Goal: Check status: Check status

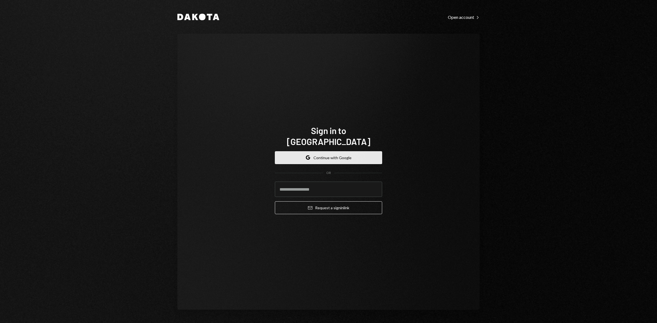
click at [263, 151] on button "Google Continue with Google" at bounding box center [328, 157] width 107 height 13
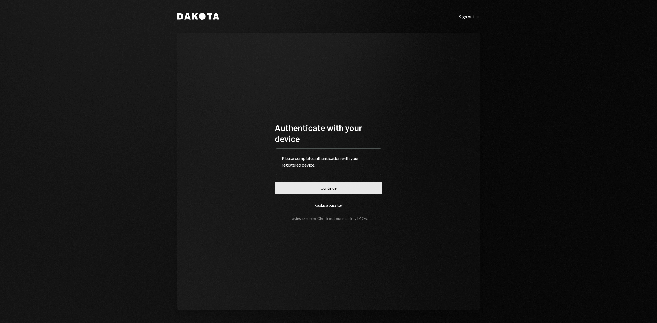
click at [349, 188] on button "Continue" at bounding box center [328, 188] width 107 height 13
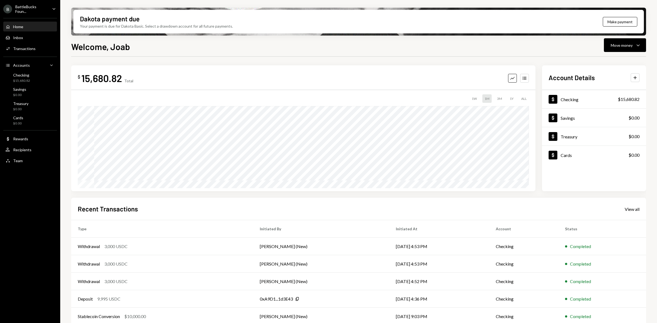
click at [34, 9] on div "BattleBucks Foun..." at bounding box center [31, 8] width 32 height 9
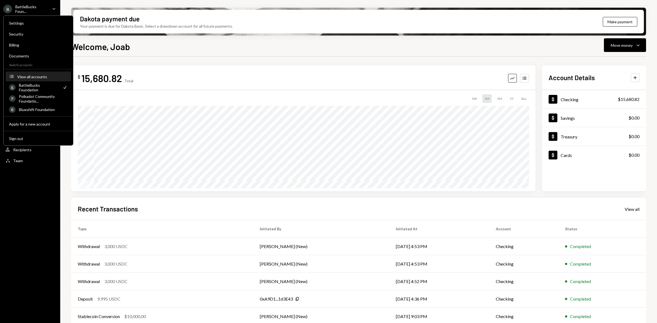
click at [31, 75] on div "View all accounts" at bounding box center [42, 76] width 50 height 5
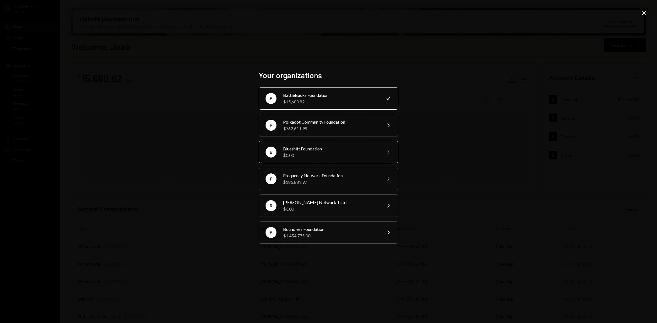
click at [320, 146] on div "Blueshift Foundation" at bounding box center [330, 149] width 95 height 7
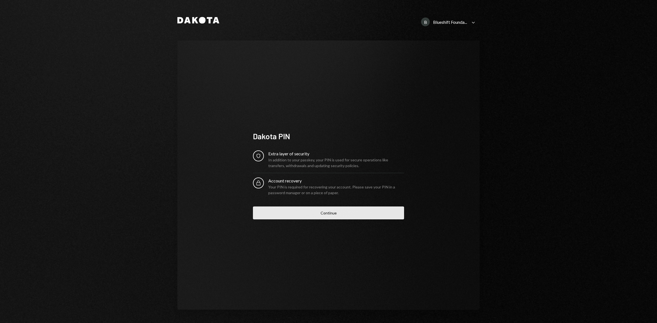
click at [324, 209] on button "Continue" at bounding box center [328, 213] width 151 height 13
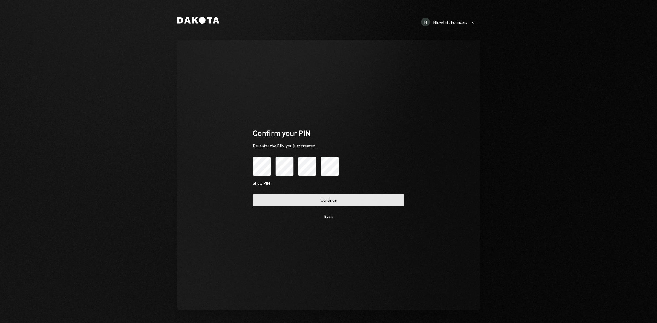
click at [322, 198] on button "Continue" at bounding box center [328, 200] width 151 height 13
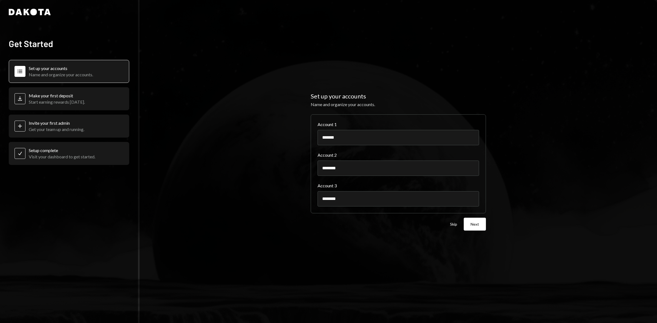
click at [304, 61] on div "Set up your accounts Name and organize your accounts. Account 1 ******* Account…" at bounding box center [398, 161] width 517 height 323
click at [476, 227] on button "Next" at bounding box center [475, 224] width 22 height 13
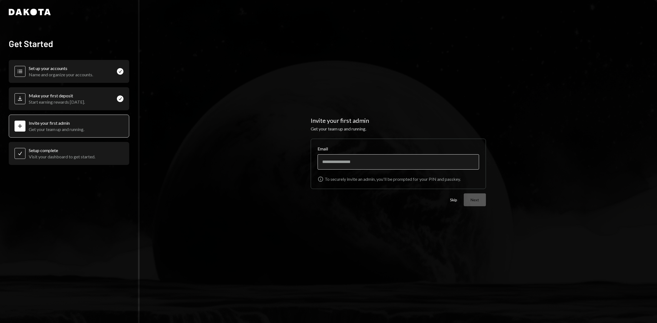
click at [349, 161] on input "Email" at bounding box center [397, 161] width 161 height 15
click at [307, 19] on div "Invite your first admin Get your team up and running. Email Info To securely in…" at bounding box center [398, 161] width 517 height 323
paste input "**********"
type input "**********"
click at [474, 198] on button "Next" at bounding box center [475, 199] width 22 height 13
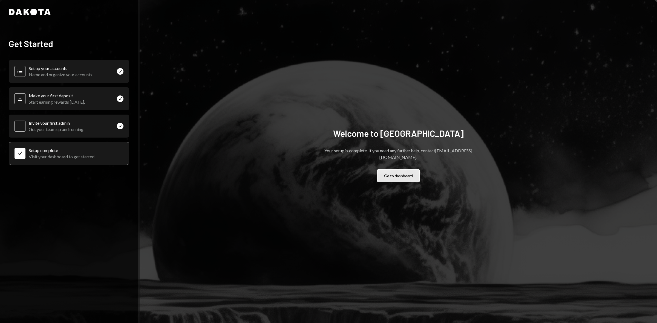
click at [395, 172] on button "Go to dashboard" at bounding box center [398, 175] width 42 height 13
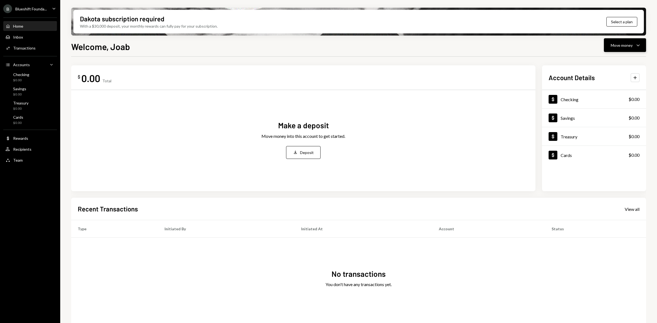
click at [616, 46] on div "Move money" at bounding box center [621, 45] width 22 height 6
click at [606, 62] on div "Send" at bounding box center [620, 62] width 40 height 6
click at [375, 158] on div "Make a deposit Move money into this account to get started. Deposit Deposit" at bounding box center [303, 139] width 451 height 90
click at [39, 14] on ul "B Blueshift Founda... Caret Down Home Home Inbox Inbox Activities Transactions …" at bounding box center [30, 83] width 60 height 166
click at [37, 9] on div "Blueshift Founda..." at bounding box center [30, 9] width 31 height 5
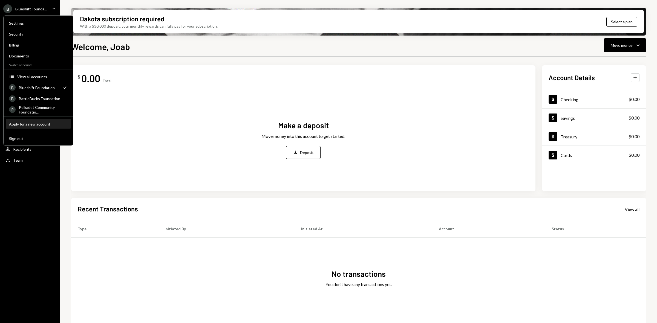
click at [40, 123] on div "Apply for a new account" at bounding box center [38, 123] width 59 height 5
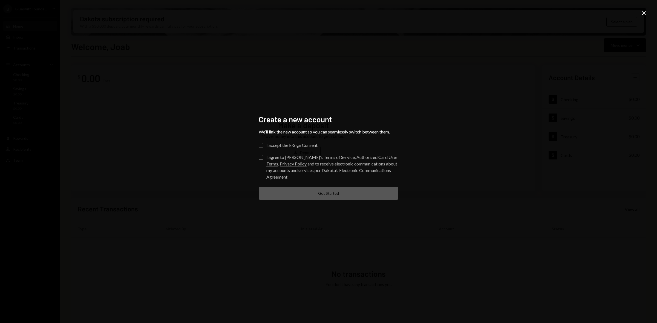
click at [639, 18] on div "Create a new account We’ll link the new account so you can seamlessly switch be…" at bounding box center [328, 161] width 657 height 323
click at [641, 11] on icon "Close" at bounding box center [643, 13] width 7 height 7
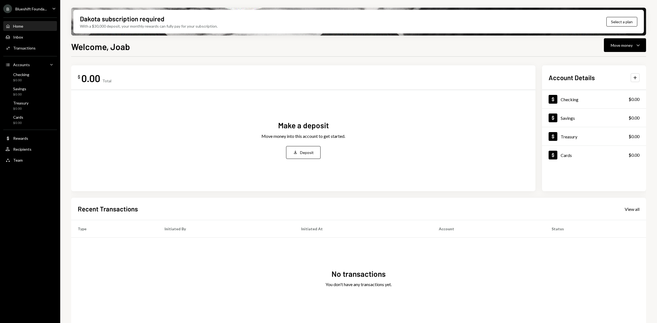
click at [47, 7] on div "B Blueshift Founda... Caret Down" at bounding box center [30, 8] width 60 height 9
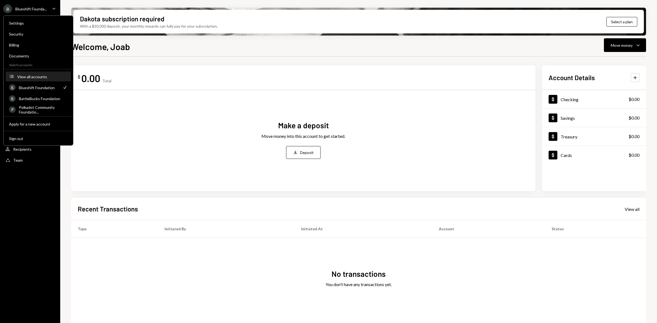
click at [34, 72] on button "Accounts View all accounts" at bounding box center [38, 77] width 65 height 10
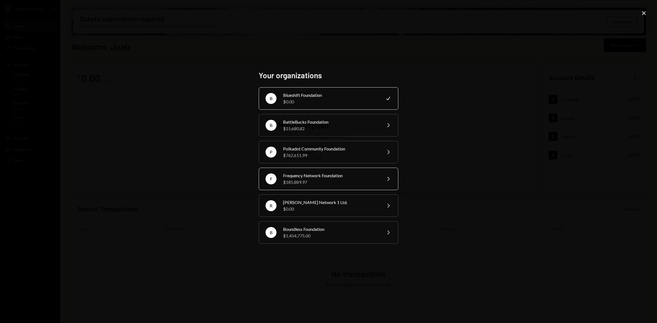
click at [323, 177] on div "Frequency Network Foundation" at bounding box center [330, 175] width 95 height 7
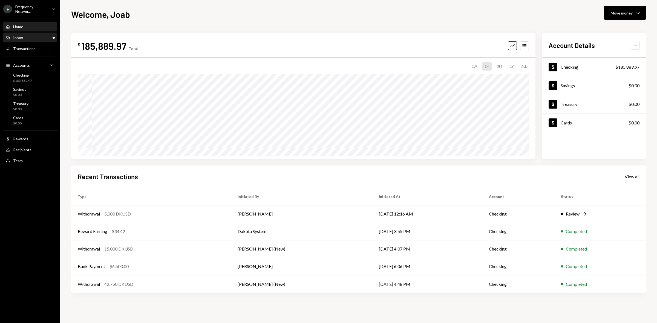
click at [47, 36] on div "Inbox Inbox" at bounding box center [29, 37] width 49 height 5
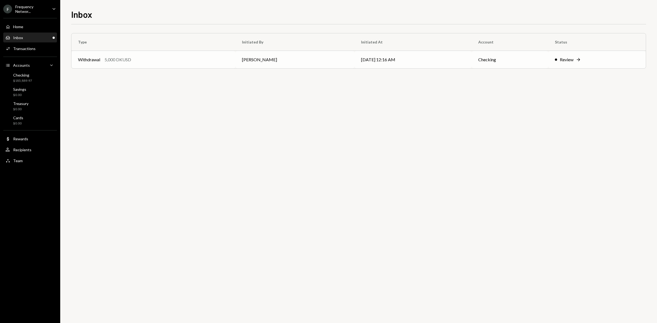
click at [304, 58] on td "[PERSON_NAME]" at bounding box center [294, 60] width 119 height 18
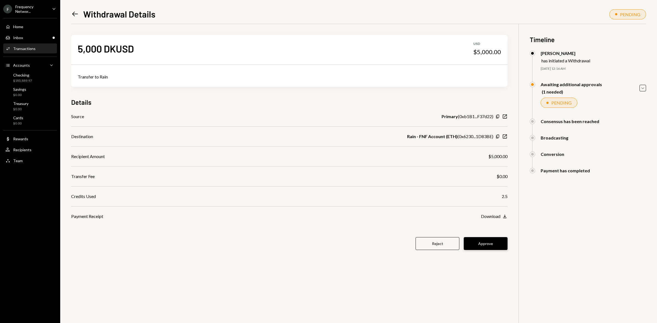
click at [499, 244] on button "Approve" at bounding box center [486, 243] width 44 height 13
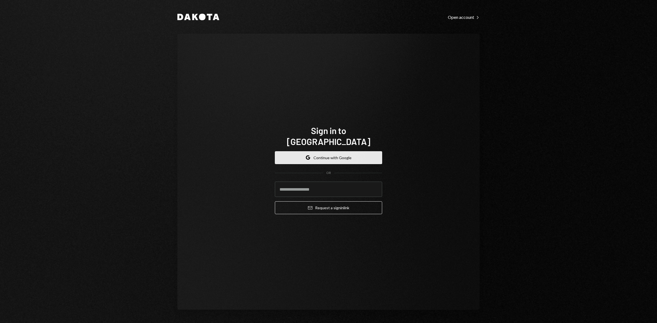
click at [320, 156] on button "Google Continue with Google" at bounding box center [328, 157] width 107 height 13
click at [318, 151] on button "Google Continue with Google" at bounding box center [328, 157] width 107 height 13
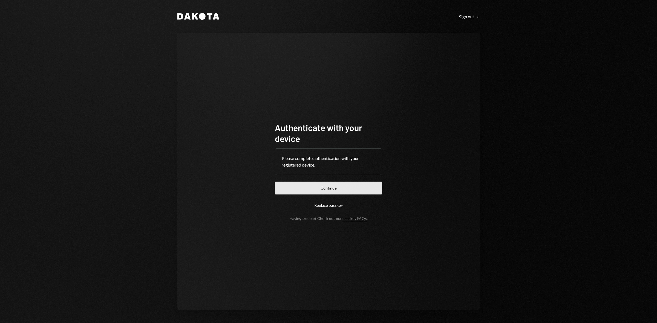
click at [347, 183] on button "Continue" at bounding box center [328, 188] width 107 height 13
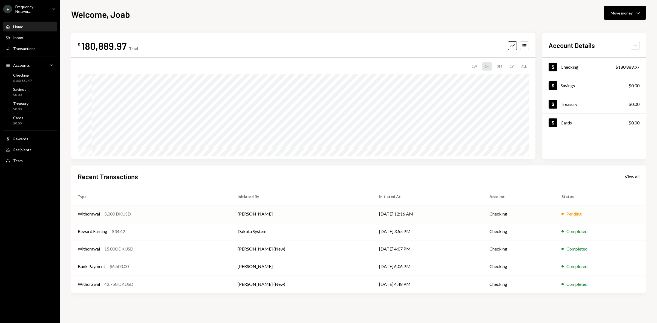
click at [270, 214] on td "[PERSON_NAME]" at bounding box center [301, 214] width 141 height 18
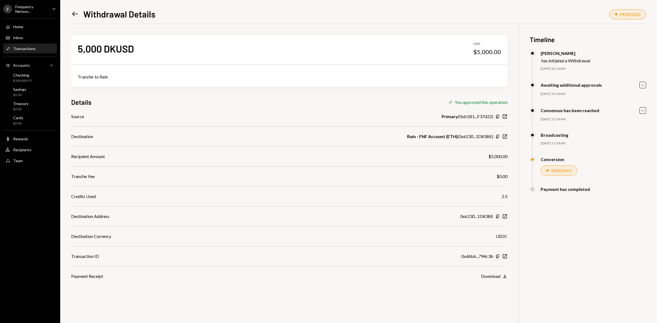
click at [311, 108] on div "5,000 DKUSD USD $5,000.00 Transfer to Rain Details Check You approved this oper…" at bounding box center [289, 152] width 436 height 256
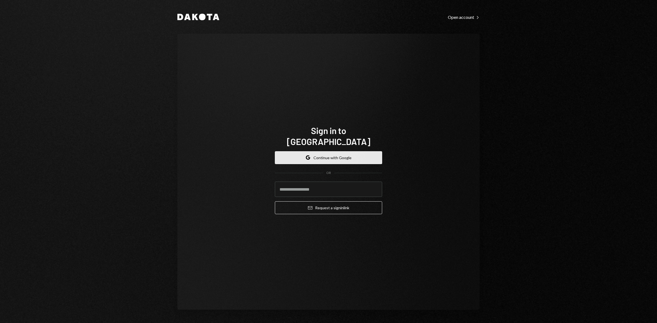
click at [324, 151] on button "Google Continue with Google" at bounding box center [328, 157] width 107 height 13
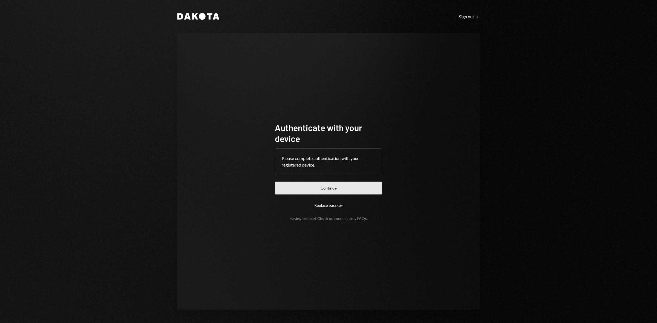
click at [357, 190] on button "Continue" at bounding box center [328, 188] width 107 height 13
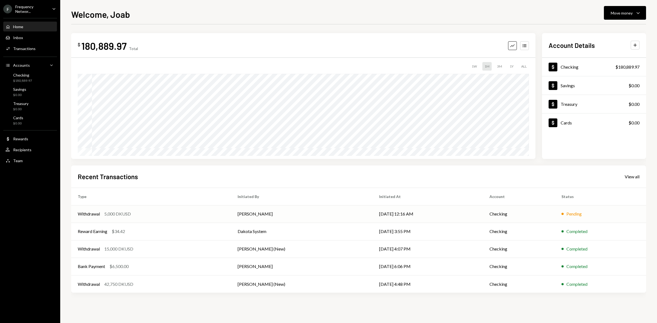
click at [447, 212] on td "[DATE] 12:16 AM" at bounding box center [427, 214] width 110 height 18
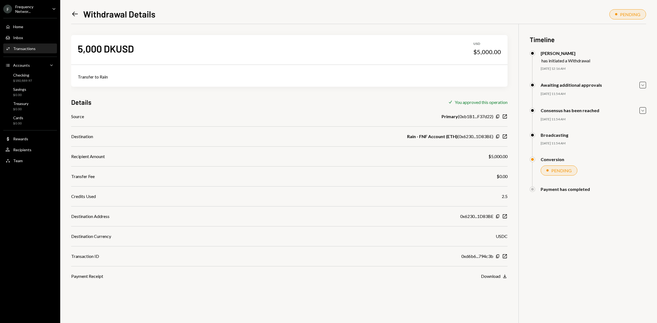
click at [71, 13] on icon "Left Arrow" at bounding box center [75, 14] width 8 height 8
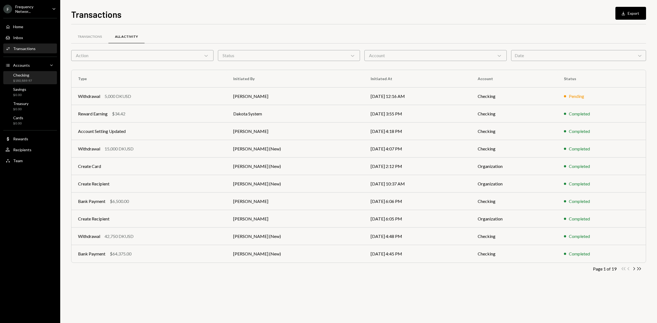
click at [26, 79] on div "$180,889.97" at bounding box center [22, 81] width 19 height 5
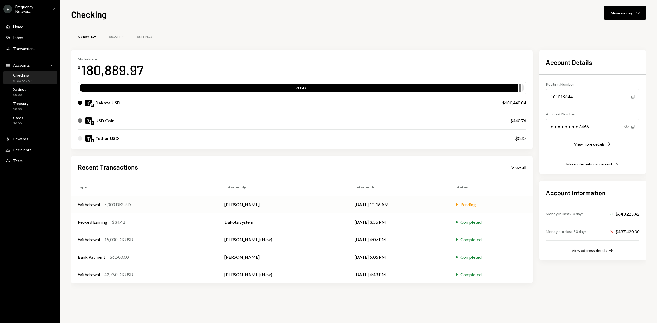
click at [367, 204] on td "[DATE] 12:16 AM" at bounding box center [398, 205] width 101 height 18
